Goal: Task Accomplishment & Management: Manage account settings

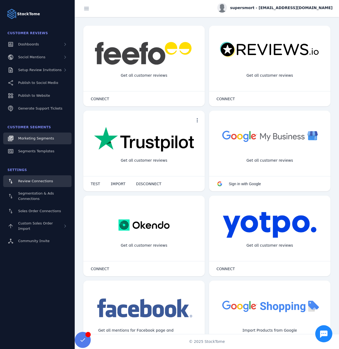
click at [41, 140] on span "Marketing Segments" at bounding box center [36, 138] width 36 height 4
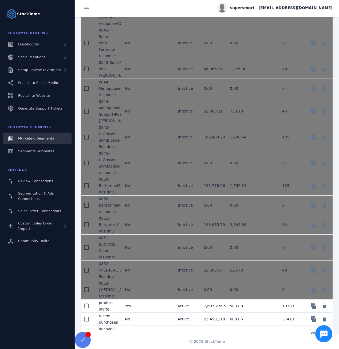
scroll to position [694, 0]
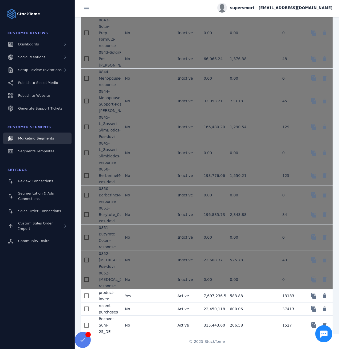
click at [34, 143] on link "Marketing Segments" at bounding box center [37, 138] width 68 height 12
click at [36, 145] on link "Segments Templates" at bounding box center [37, 151] width 68 height 12
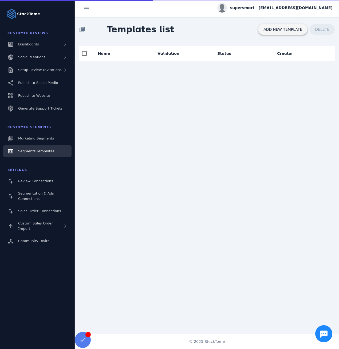
click at [278, 29] on span "ADD NEW TEMPLATE" at bounding box center [283, 30] width 39 height 4
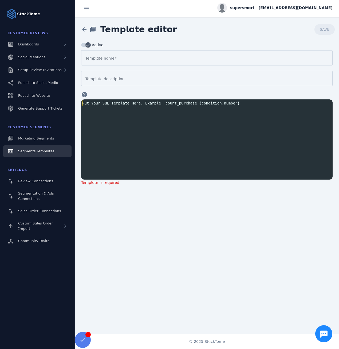
scroll to position [1, 0]
click at [126, 103] on pre "​" at bounding box center [208, 103] width 254 height 6
paste textarea "*"
type textarea "**********"
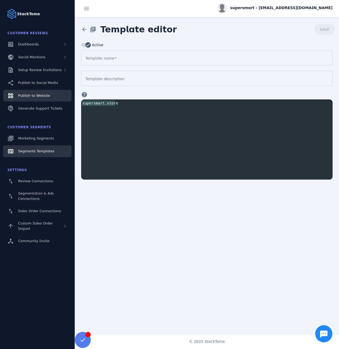
drag, startPoint x: 123, startPoint y: 101, endPoint x: 59, endPoint y: 97, distance: 64.0
click at [59, 97] on classic-layout "**********" at bounding box center [169, 174] width 339 height 349
paste textarea "Segment sql"
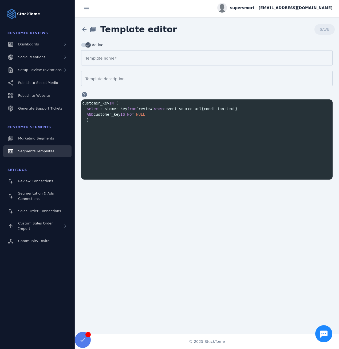
click at [146, 107] on span "select customer_key from `review` where event_source_url { condition : text }" at bounding box center [159, 109] width 155 height 4
type textarea "********"
click at [117, 61] on div "Template name" at bounding box center [206, 57] width 243 height 15
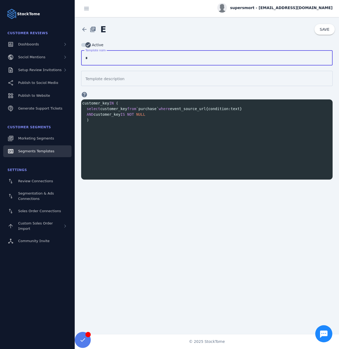
click at [127, 56] on input "*" at bounding box center [206, 58] width 243 height 6
type input "**********"
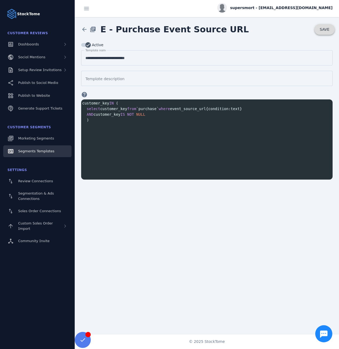
click at [327, 30] on span "SAVE" at bounding box center [325, 30] width 10 height 4
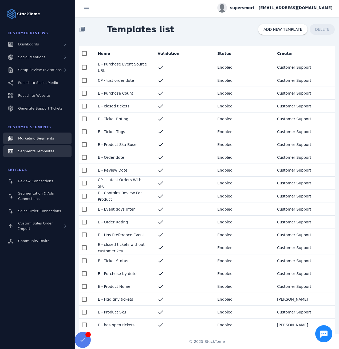
click at [41, 140] on span "Marketing Segments" at bounding box center [36, 138] width 36 height 4
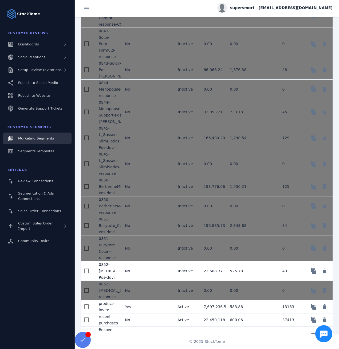
scroll to position [792, 0]
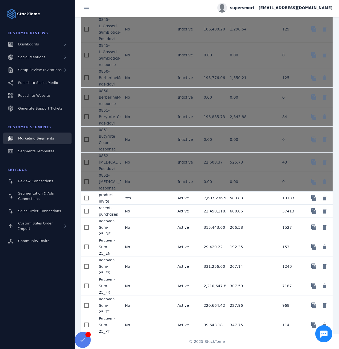
click at [143, 233] on mat-cell "No" at bounding box center [134, 227] width 26 height 19
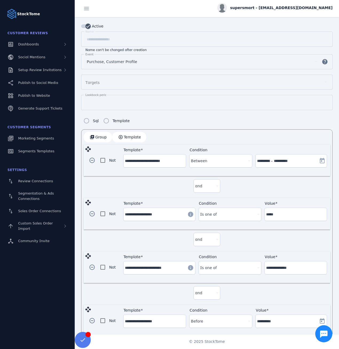
scroll to position [52, 0]
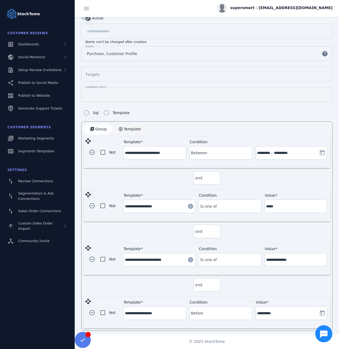
click at [134, 127] on span "Template" at bounding box center [132, 129] width 17 height 4
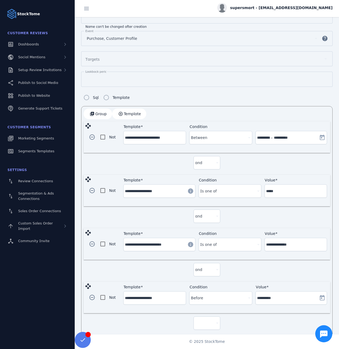
scroll to position [105, 0]
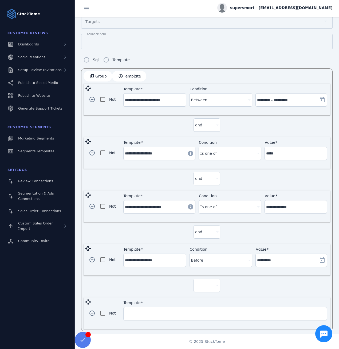
click at [204, 285] on div at bounding box center [204, 285] width 19 height 6
drag, startPoint x: 204, startPoint y: 294, endPoint x: 197, endPoint y: 298, distance: 8.3
click at [204, 293] on mat-option "and" at bounding box center [206, 297] width 27 height 13
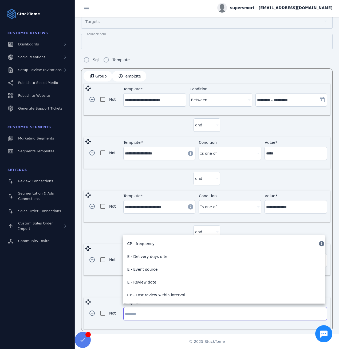
click at [169, 310] on input "Template" at bounding box center [225, 313] width 201 height 6
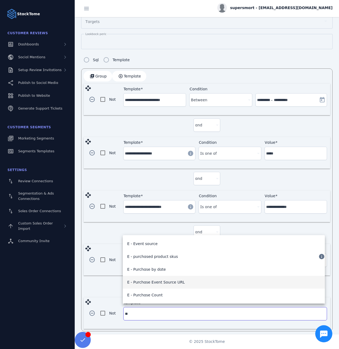
click at [168, 282] on span "E - Purchase Event Source URL" at bounding box center [156, 282] width 58 height 6
type input "**********"
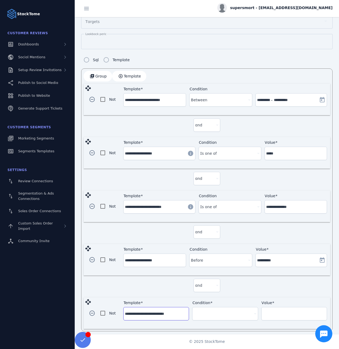
click at [220, 320] on div at bounding box center [225, 322] width 66 height 5
click at [216, 311] on div at bounding box center [223, 313] width 58 height 6
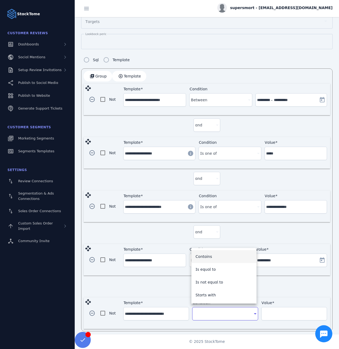
click at [210, 256] on span "Contains" at bounding box center [204, 256] width 17 height 6
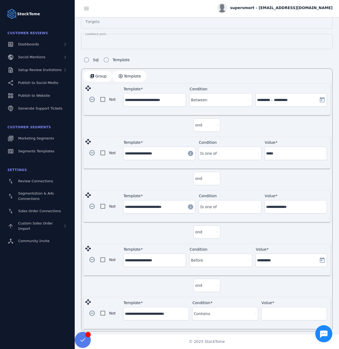
click at [283, 313] on div "Value" at bounding box center [294, 313] width 62 height 13
paste input "**********"
type input "**********"
click at [141, 291] on div "and" at bounding box center [207, 286] width 247 height 22
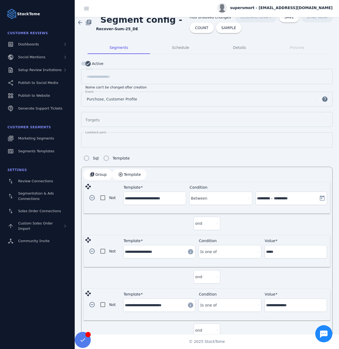
scroll to position [0, 0]
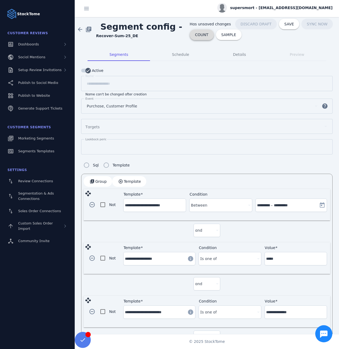
click at [196, 35] on span "COUNT" at bounding box center [201, 35] width 13 height 4
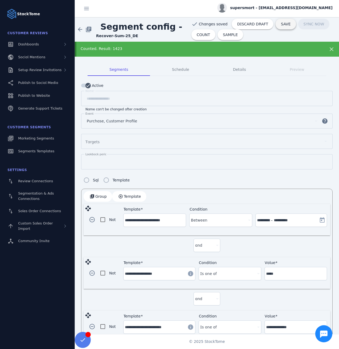
click at [281, 23] on span "SAVE" at bounding box center [286, 24] width 10 height 4
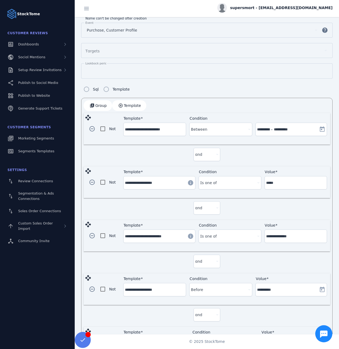
scroll to position [120, 0]
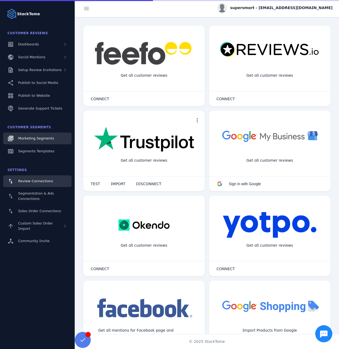
click at [43, 132] on link "Marketing Segments" at bounding box center [37, 138] width 68 height 12
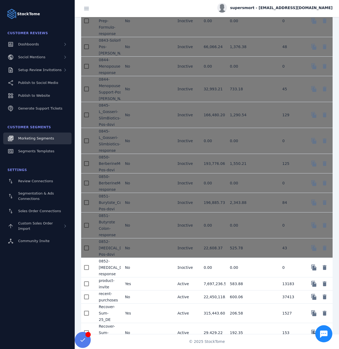
scroll to position [792, 0]
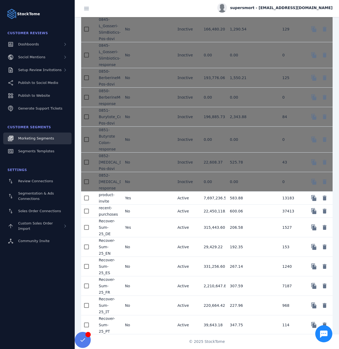
click at [137, 254] on mat-cell "No" at bounding box center [134, 246] width 26 height 19
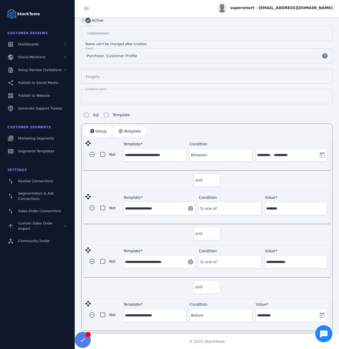
scroll to position [52, 0]
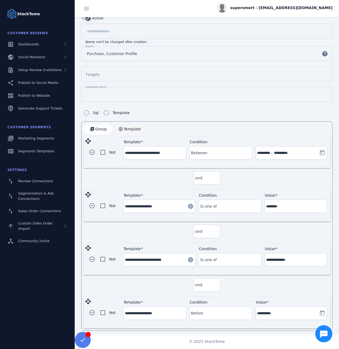
click at [138, 123] on span "button" at bounding box center [129, 129] width 34 height 13
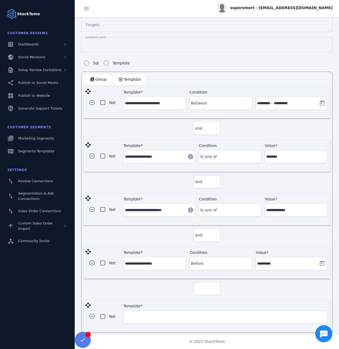
scroll to position [105, 0]
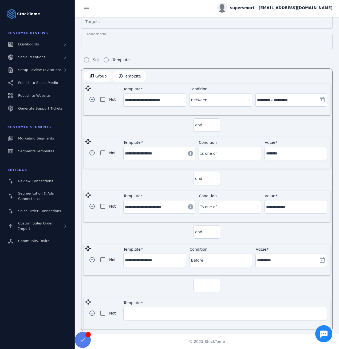
click at [206, 282] on div at bounding box center [204, 285] width 19 height 6
drag, startPoint x: 206, startPoint y: 297, endPoint x: 201, endPoint y: 298, distance: 5.1
click at [206, 297] on mat-option "and" at bounding box center [206, 297] width 27 height 13
click at [168, 312] on input "Template" at bounding box center [225, 313] width 201 height 6
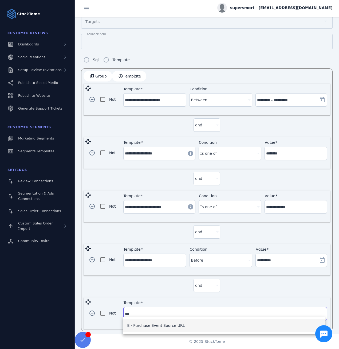
click at [152, 325] on span "E - Purchase Event Source URL" at bounding box center [156, 325] width 58 height 6
type input "**********"
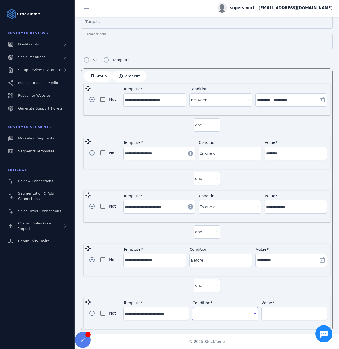
click at [206, 310] on div at bounding box center [223, 313] width 58 height 6
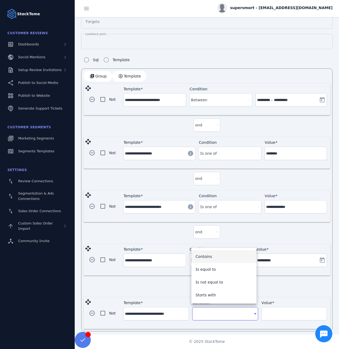
click at [210, 258] on mat-option "Contains" at bounding box center [223, 256] width 65 height 13
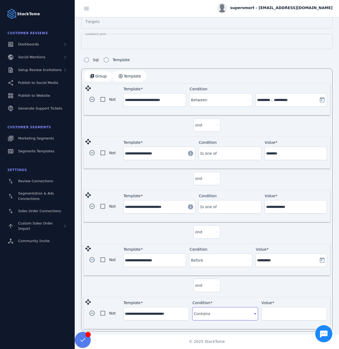
click at [277, 310] on input "Value" at bounding box center [294, 313] width 62 height 6
paste input "**********"
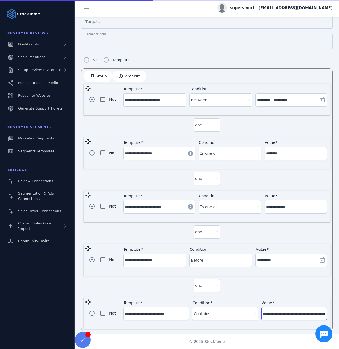
scroll to position [0, 119]
click at [282, 311] on input "**********" at bounding box center [294, 313] width 62 height 6
paste input
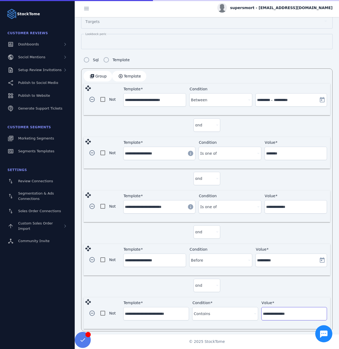
scroll to position [0, 0]
type input "**********"
click at [252, 285] on div "and" at bounding box center [207, 286] width 247 height 22
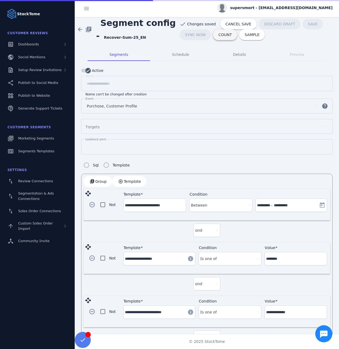
click at [218, 36] on span "COUNT" at bounding box center [224, 35] width 13 height 4
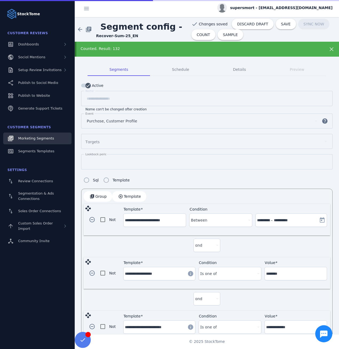
drag, startPoint x: 44, startPoint y: 139, endPoint x: 46, endPoint y: 136, distance: 4.0
click at [281, 23] on span "SAVE" at bounding box center [286, 24] width 10 height 4
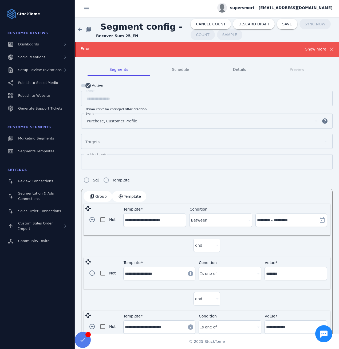
click at [317, 48] on div "Show more" at bounding box center [316, 49] width 21 height 6
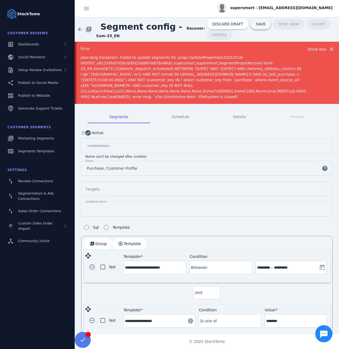
click at [256, 24] on span "SAVE" at bounding box center [261, 24] width 10 height 4
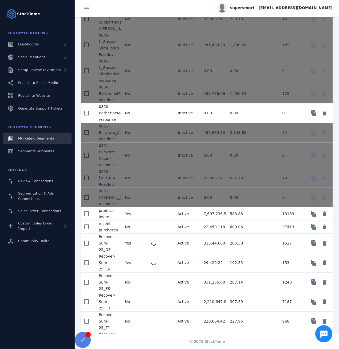
scroll to position [792, 0]
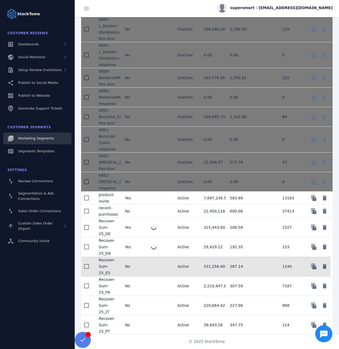
click at [152, 273] on mat-cell at bounding box center [160, 266] width 26 height 19
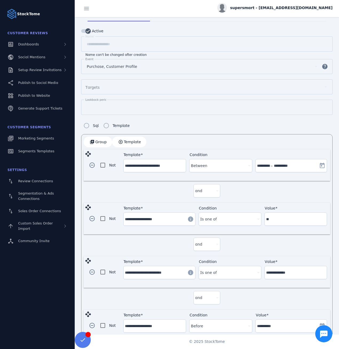
scroll to position [52, 0]
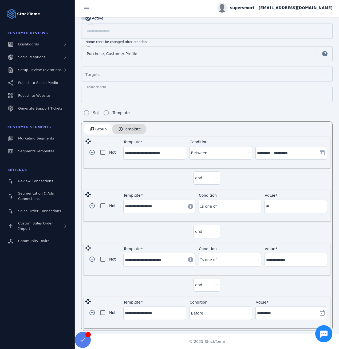
click at [120, 123] on span "button" at bounding box center [129, 129] width 34 height 13
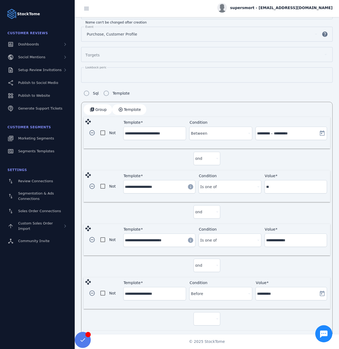
scroll to position [105, 0]
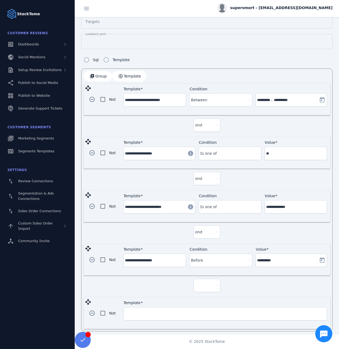
click at [207, 284] on div at bounding box center [204, 285] width 19 height 6
click at [198, 299] on span "and" at bounding box center [200, 297] width 7 height 6
click at [177, 310] on input "Template" at bounding box center [225, 313] width 201 height 6
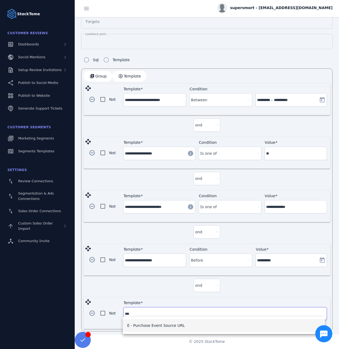
click at [158, 324] on span "E - Purchase Event Source URL" at bounding box center [156, 325] width 58 height 6
type input "**********"
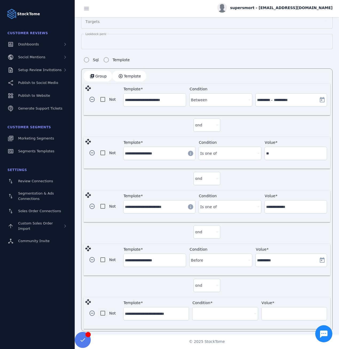
click at [204, 315] on div "Condition" at bounding box center [225, 313] width 62 height 13
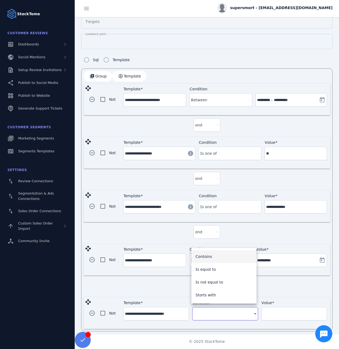
click at [206, 251] on mat-option "Contains" at bounding box center [223, 256] width 65 height 13
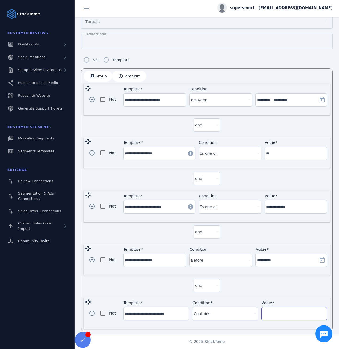
click at [271, 310] on input "Value" at bounding box center [294, 313] width 62 height 6
paste input "**********"
type input "**********"
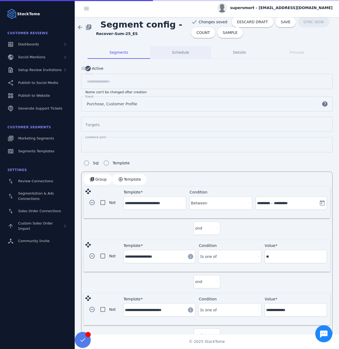
scroll to position [0, 0]
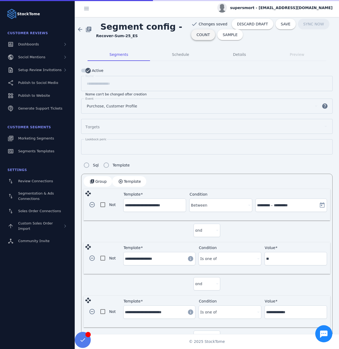
click at [194, 38] on span at bounding box center [203, 34] width 24 height 13
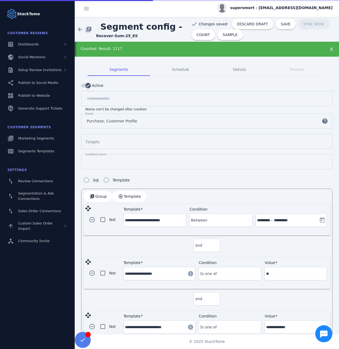
drag, startPoint x: 134, startPoint y: 36, endPoint x: 94, endPoint y: 37, distance: 40.3
click at [94, 37] on div "arrow_back library_books Segment config - Recover-Sum-25_ES" at bounding box center [133, 29] width 116 height 18
copy strong "Recover-Sum-25_ES"
click at [281, 24] on span "SAVE" at bounding box center [286, 24] width 10 height 4
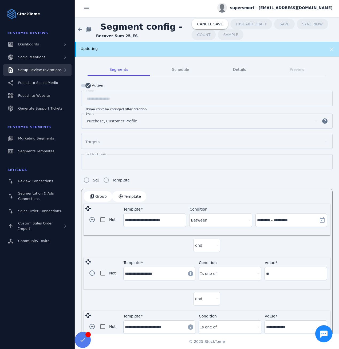
click at [39, 69] on span "Setup Review Invitations" at bounding box center [40, 70] width 44 height 4
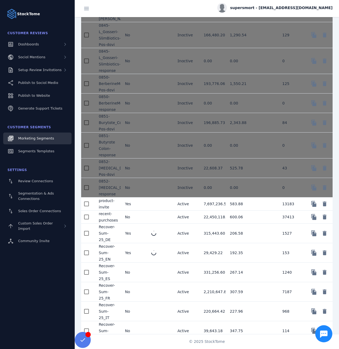
scroll to position [792, 0]
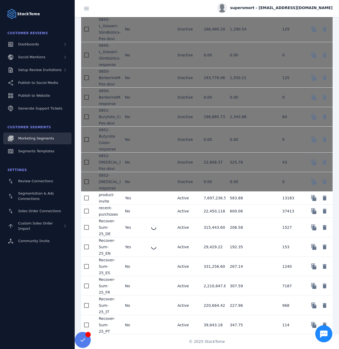
click at [156, 294] on mat-cell at bounding box center [160, 285] width 26 height 19
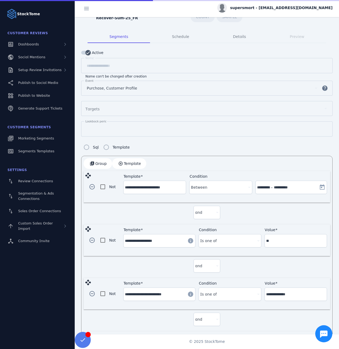
scroll to position [52, 0]
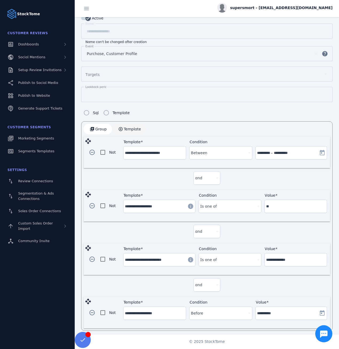
click at [121, 126] on span "button" at bounding box center [129, 129] width 34 height 13
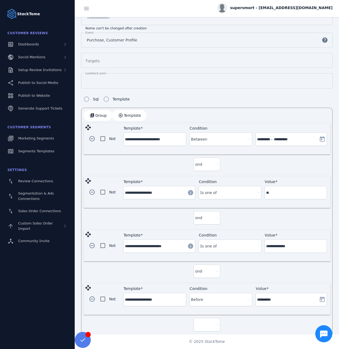
scroll to position [105, 0]
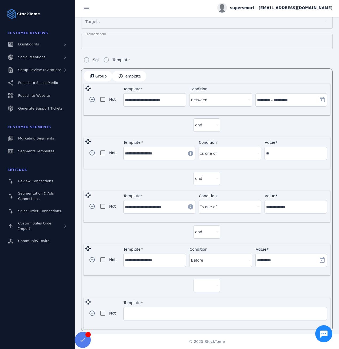
click at [203, 288] on div at bounding box center [207, 285] width 24 height 13
click at [204, 298] on mat-option "and" at bounding box center [206, 297] width 27 height 13
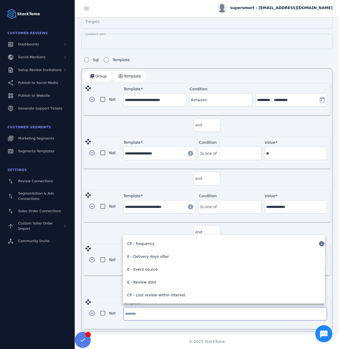
click at [171, 310] on input "Template" at bounding box center [225, 313] width 201 height 6
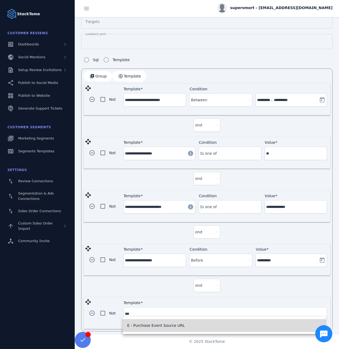
click at [154, 326] on span "E - Purchase Event Source URL" at bounding box center [156, 325] width 58 height 6
type input "**********"
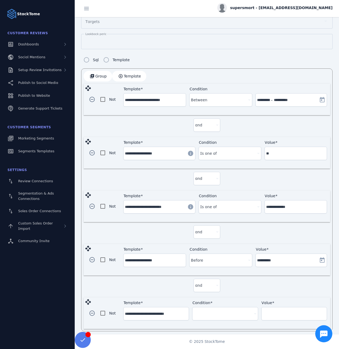
click at [217, 314] on div "Condition" at bounding box center [225, 313] width 62 height 13
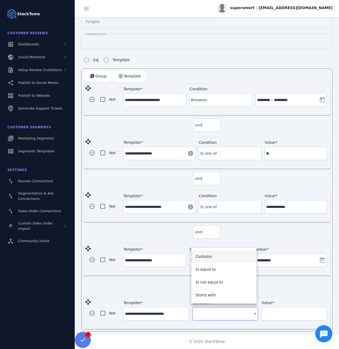
click at [209, 257] on span "Contains" at bounding box center [204, 256] width 17 height 6
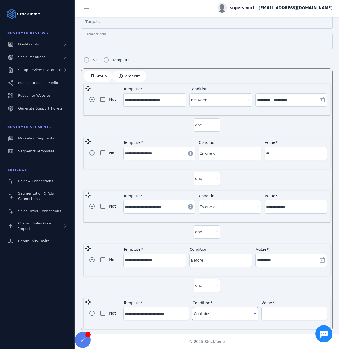
click at [272, 312] on input "Value" at bounding box center [294, 313] width 62 height 6
paste input "**********"
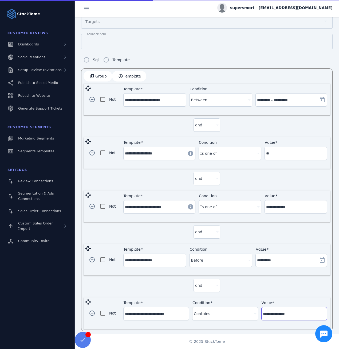
type input "**********"
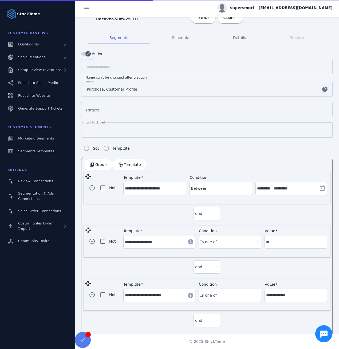
scroll to position [0, 0]
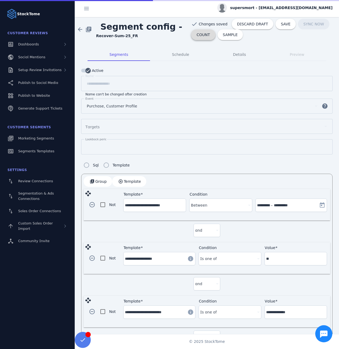
click at [201, 37] on span "COUNT" at bounding box center [203, 35] width 13 height 4
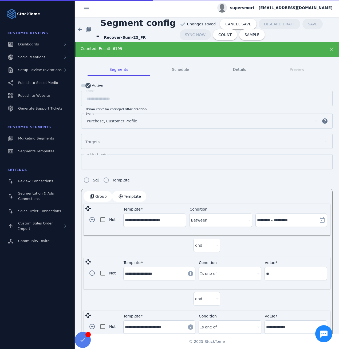
click at [118, 36] on strong "Recover-Sum-25_FR" at bounding box center [125, 37] width 42 height 4
click at [147, 41] on span "Segment config - Recover-Sum-25_FR" at bounding box center [138, 30] width 84 height 26
drag, startPoint x: 138, startPoint y: 38, endPoint x: 104, endPoint y: 39, distance: 33.4
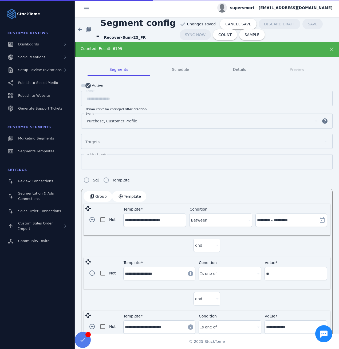
click at [104, 39] on span "Segment config - Recover-Sum-25_FR" at bounding box center [138, 30] width 84 height 26
copy strong "Recover-Sum-25_FR"
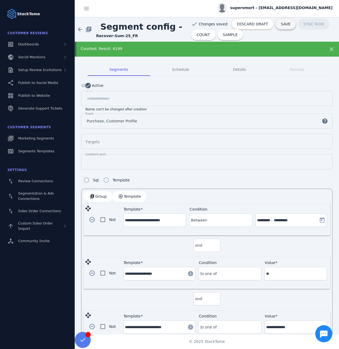
click at [276, 27] on span at bounding box center [286, 24] width 20 height 13
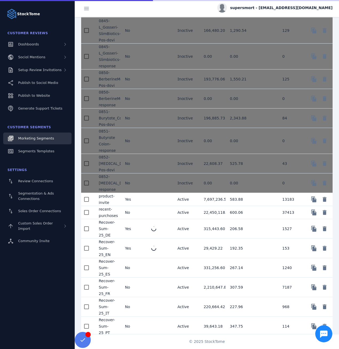
scroll to position [792, 0]
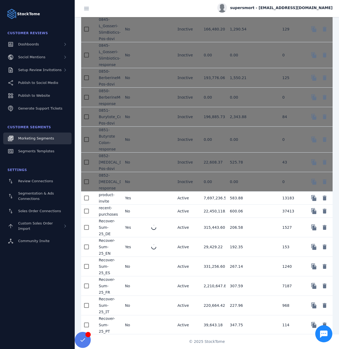
click at [150, 310] on mat-cell at bounding box center [160, 305] width 26 height 19
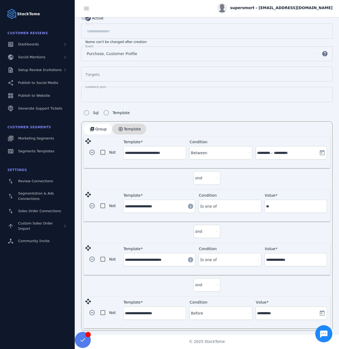
click at [127, 131] on span "button" at bounding box center [129, 129] width 34 height 13
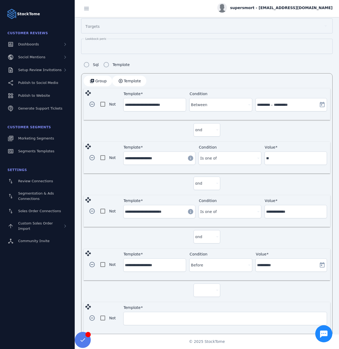
scroll to position [105, 0]
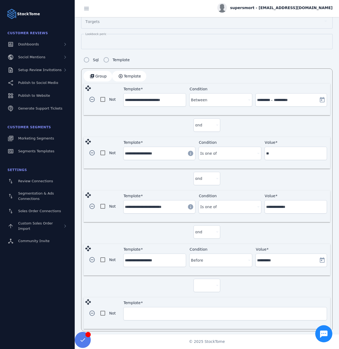
click at [198, 282] on div at bounding box center [204, 285] width 19 height 6
click at [203, 297] on mat-option "and" at bounding box center [206, 297] width 27 height 13
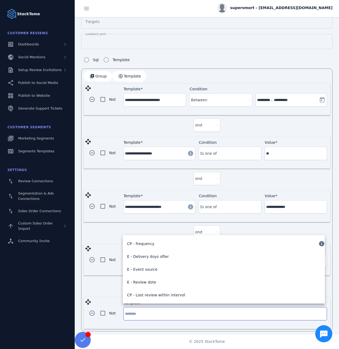
click at [157, 310] on input "Template" at bounding box center [225, 313] width 201 height 6
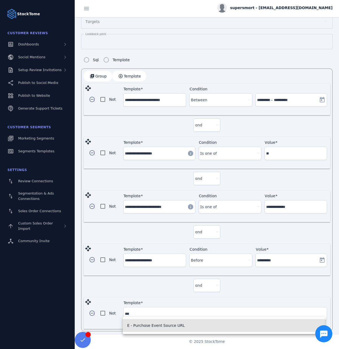
drag, startPoint x: 153, startPoint y: 325, endPoint x: 114, endPoint y: 309, distance: 41.7
click at [153, 324] on span "E - Purchase Event Source URL" at bounding box center [156, 325] width 58 height 6
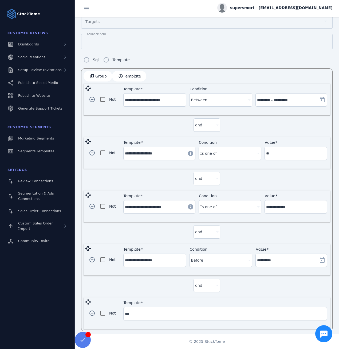
type input "**********"
click at [208, 310] on div at bounding box center [223, 313] width 58 height 6
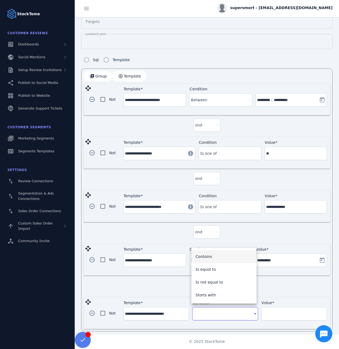
click at [211, 256] on mat-option "Contains" at bounding box center [223, 256] width 65 height 13
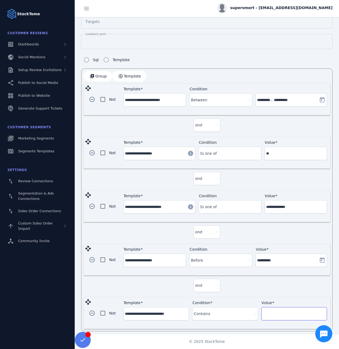
click at [270, 310] on input "Value" at bounding box center [294, 313] width 62 height 6
paste input "**********"
type input "**********"
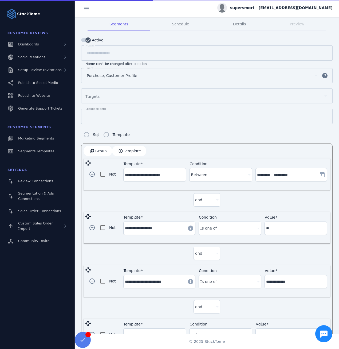
scroll to position [0, 0]
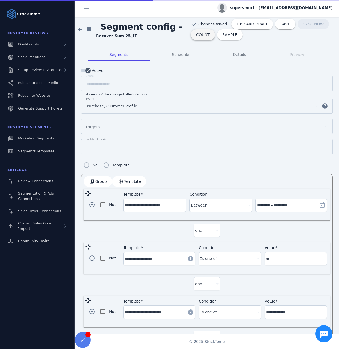
click at [200, 34] on span "COUNT" at bounding box center [202, 35] width 13 height 4
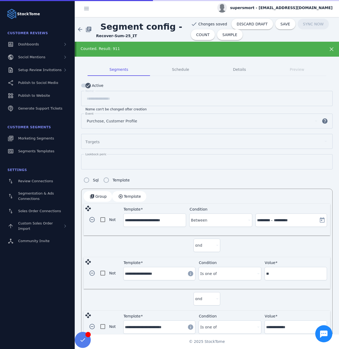
drag, startPoint x: 129, startPoint y: 37, endPoint x: 96, endPoint y: 40, distance: 32.9
click at [96, 40] on div "arrow_back library_books Segment config - Recover-Sum-25_IT check Changes saved…" at bounding box center [207, 29] width 264 height 25
copy strong "Recover-Sum-25_IT"
click at [275, 27] on span at bounding box center [285, 24] width 20 height 13
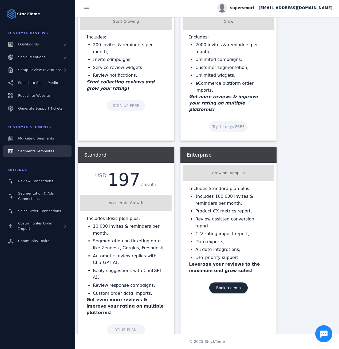
scroll to position [80, 0]
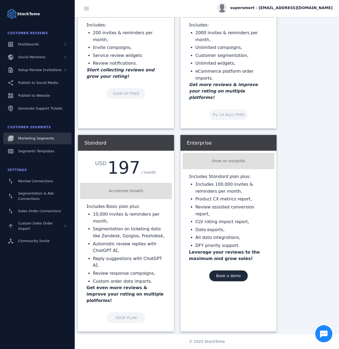
click at [35, 139] on span "Marketing Segments" at bounding box center [36, 138] width 36 height 4
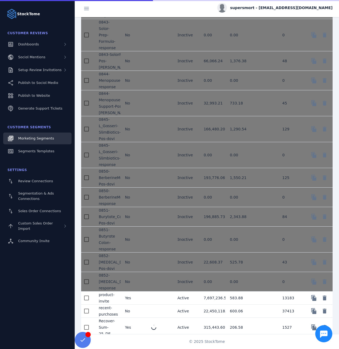
scroll to position [792, 0]
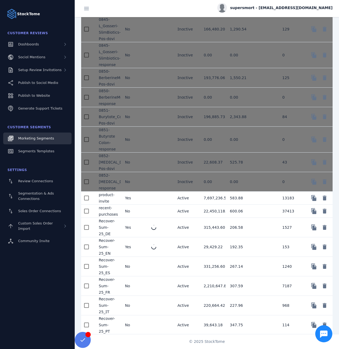
click at [145, 326] on mat-cell "No" at bounding box center [134, 324] width 26 height 19
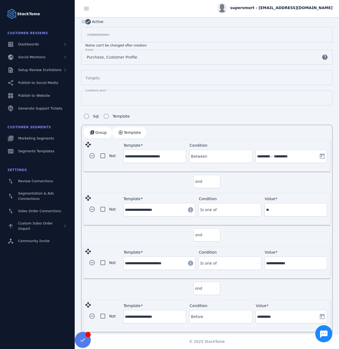
scroll to position [52, 0]
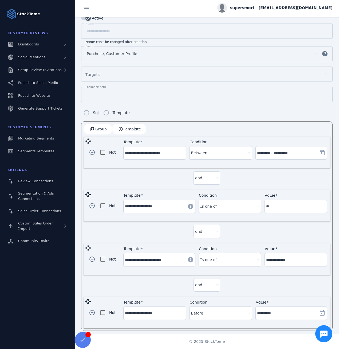
click at [133, 128] on span "Template" at bounding box center [132, 129] width 17 height 4
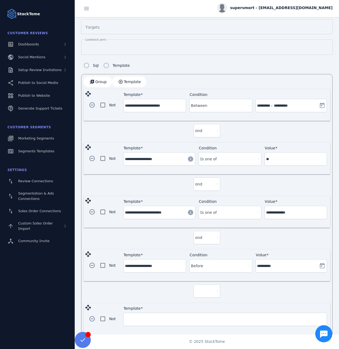
scroll to position [105, 0]
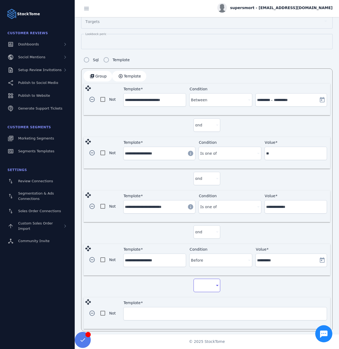
click at [205, 284] on div at bounding box center [204, 285] width 19 height 6
click at [202, 296] on span "and" at bounding box center [200, 297] width 7 height 6
click at [167, 310] on input "Template" at bounding box center [225, 313] width 201 height 6
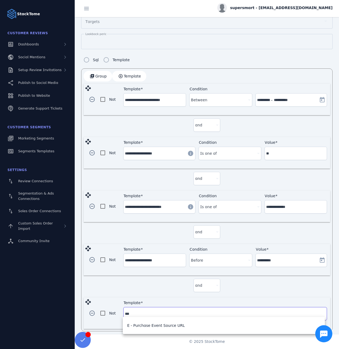
drag, startPoint x: 155, startPoint y: 322, endPoint x: 118, endPoint y: 310, distance: 39.0
click at [155, 321] on mat-option "E - Purchase Event Source URL" at bounding box center [224, 325] width 202 height 13
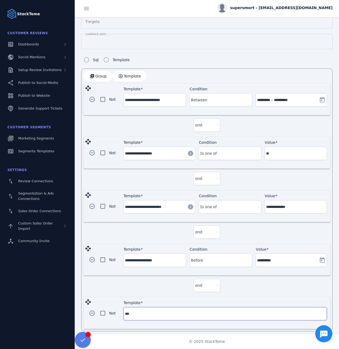
type input "**********"
click at [207, 310] on div at bounding box center [223, 313] width 58 height 6
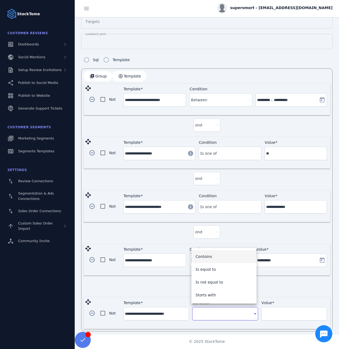
click at [206, 256] on span "Contains" at bounding box center [204, 256] width 17 height 6
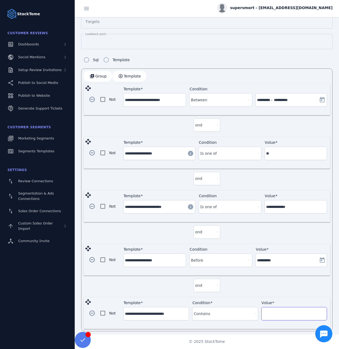
drag, startPoint x: 271, startPoint y: 311, endPoint x: 268, endPoint y: 309, distance: 3.1
click at [271, 311] on input "Value" at bounding box center [294, 313] width 62 height 6
paste input "**********"
type input "**********"
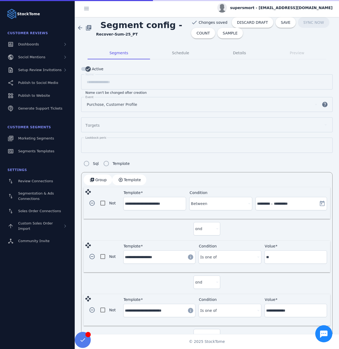
scroll to position [0, 0]
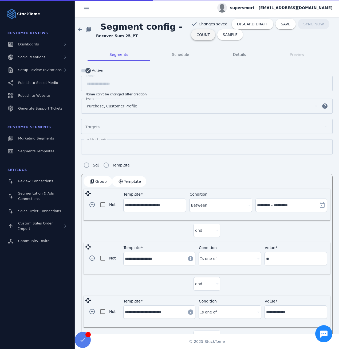
click at [197, 33] on span "COUNT" at bounding box center [203, 35] width 13 height 4
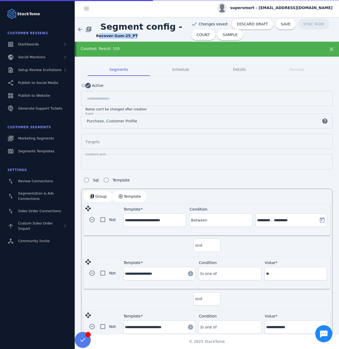
drag, startPoint x: 130, startPoint y: 37, endPoint x: 93, endPoint y: 38, distance: 36.1
click at [93, 38] on div "arrow_back library_books Segment config - Recover-Sum-25_PT" at bounding box center [133, 29] width 116 height 18
drag, startPoint x: 93, startPoint y: 38, endPoint x: 97, endPoint y: 37, distance: 3.3
click at [96, 37] on div "arrow_back library_books Segment config - Recover-Sum-25_PT" at bounding box center [133, 29] width 116 height 18
drag, startPoint x: 96, startPoint y: 36, endPoint x: 131, endPoint y: 36, distance: 35.5
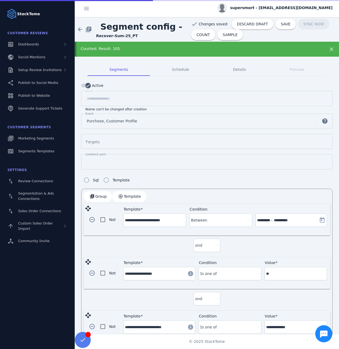
click at [131, 36] on div "arrow_back library_books Segment config - Recover-Sum-25_PT" at bounding box center [133, 29] width 116 height 18
copy strong "Recover-Sum-25_PT"
drag, startPoint x: 272, startPoint y: 27, endPoint x: 275, endPoint y: 29, distance: 3.5
click at [276, 27] on span at bounding box center [286, 24] width 20 height 13
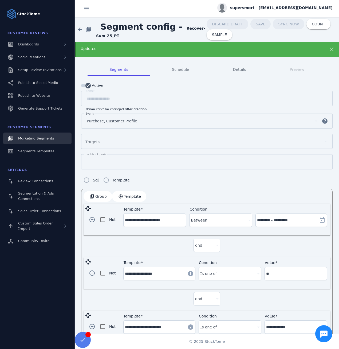
click at [39, 142] on link "Marketing Segments" at bounding box center [37, 138] width 68 height 12
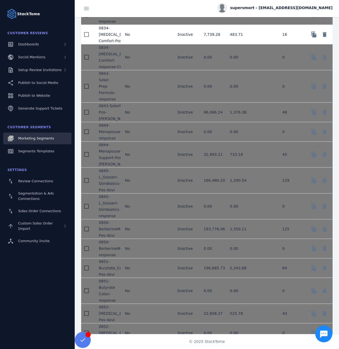
scroll to position [792, 0]
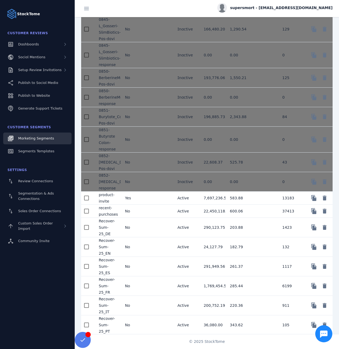
click at [292, 7] on span "supersmart - [EMAIL_ADDRESS][DOMAIN_NAME]" at bounding box center [281, 8] width 103 height 6
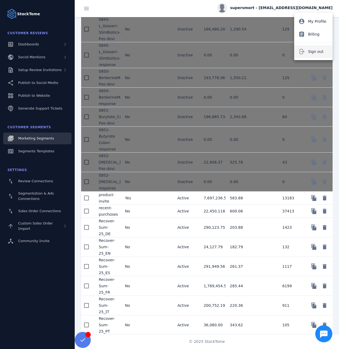
click at [310, 48] on span "Sign out" at bounding box center [315, 51] width 15 height 6
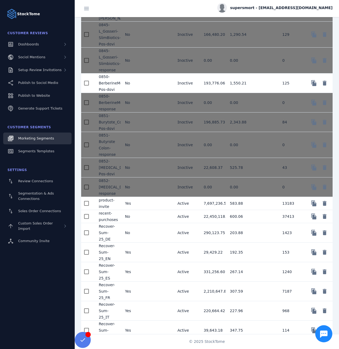
scroll to position [792, 0]
